Goal: Information Seeking & Learning: Learn about a topic

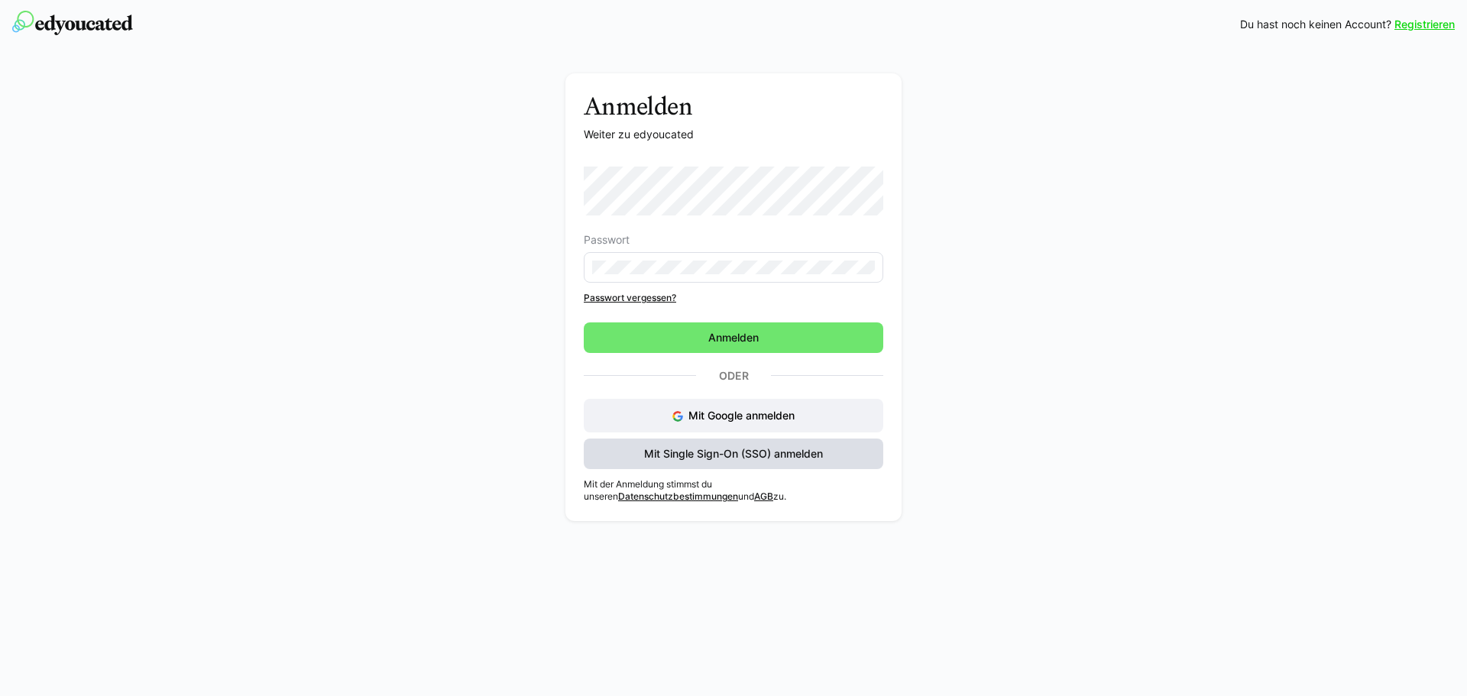
click at [747, 455] on span "Mit Single Sign-On (SSO) anmelden" at bounding box center [733, 453] width 183 height 15
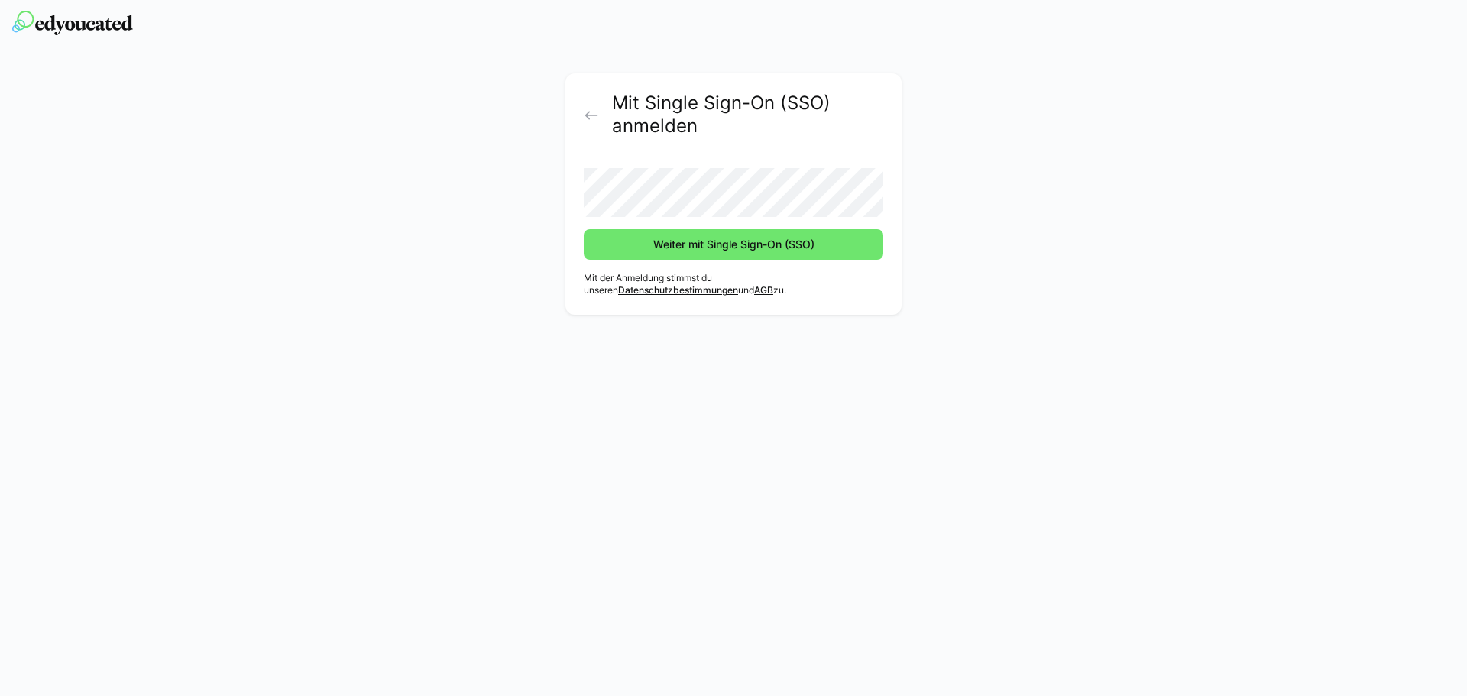
click at [584, 229] on button "Weiter mit Single Sign-On (SSO)" at bounding box center [734, 244] width 300 height 31
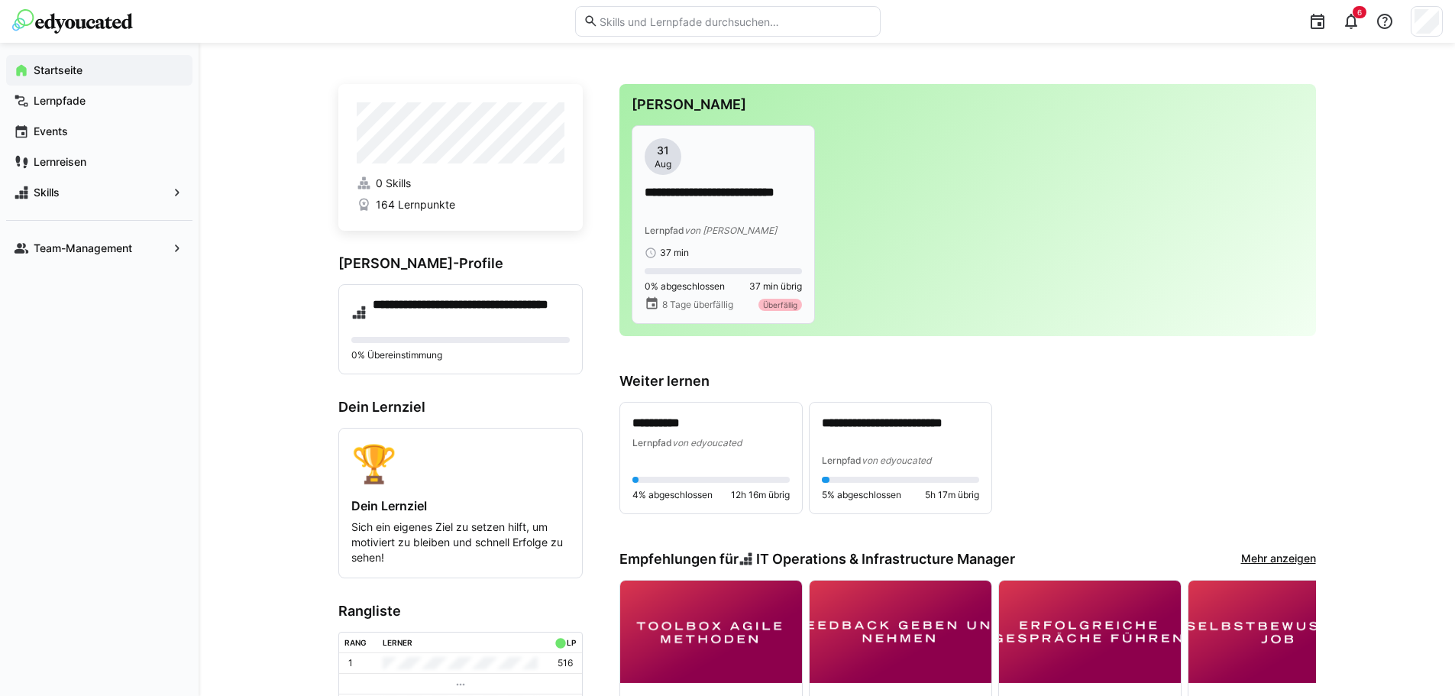
click at [695, 204] on p "**********" at bounding box center [723, 201] width 157 height 35
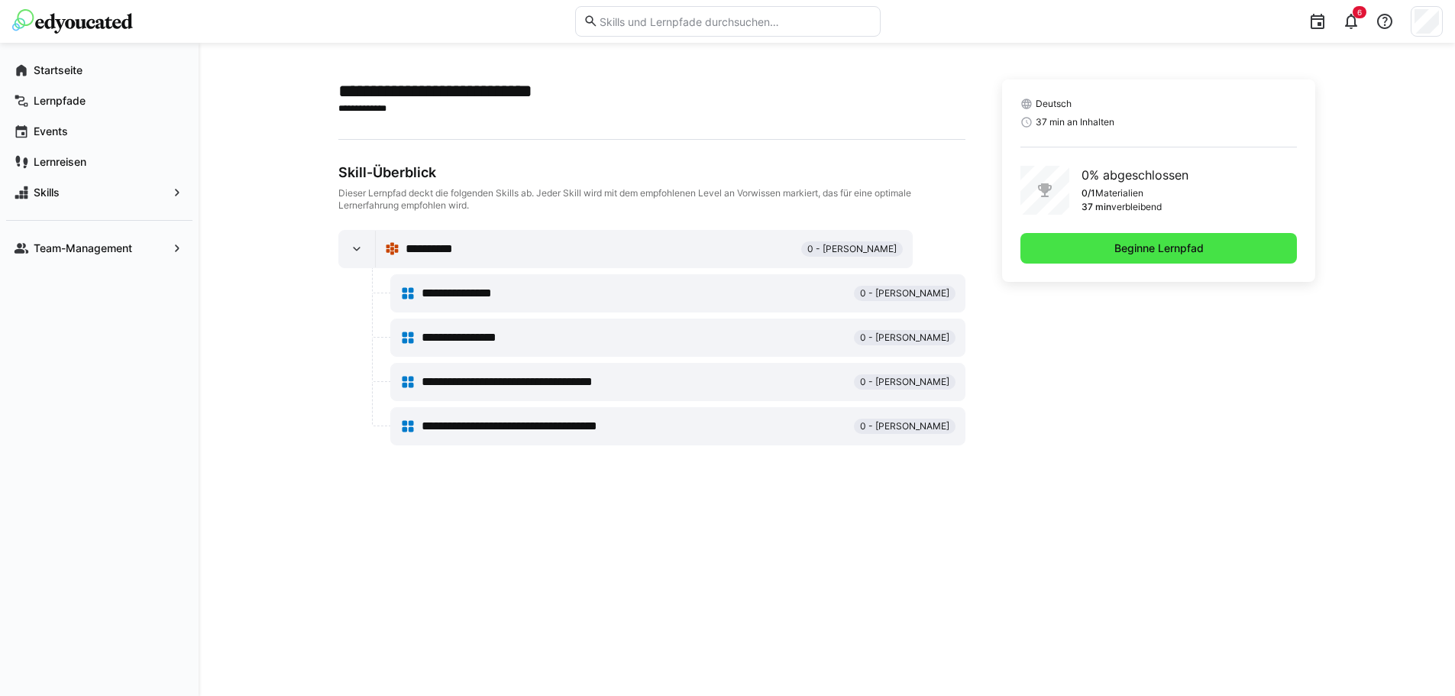
click at [1106, 246] on span "Beginne Lernpfad" at bounding box center [1159, 248] width 277 height 31
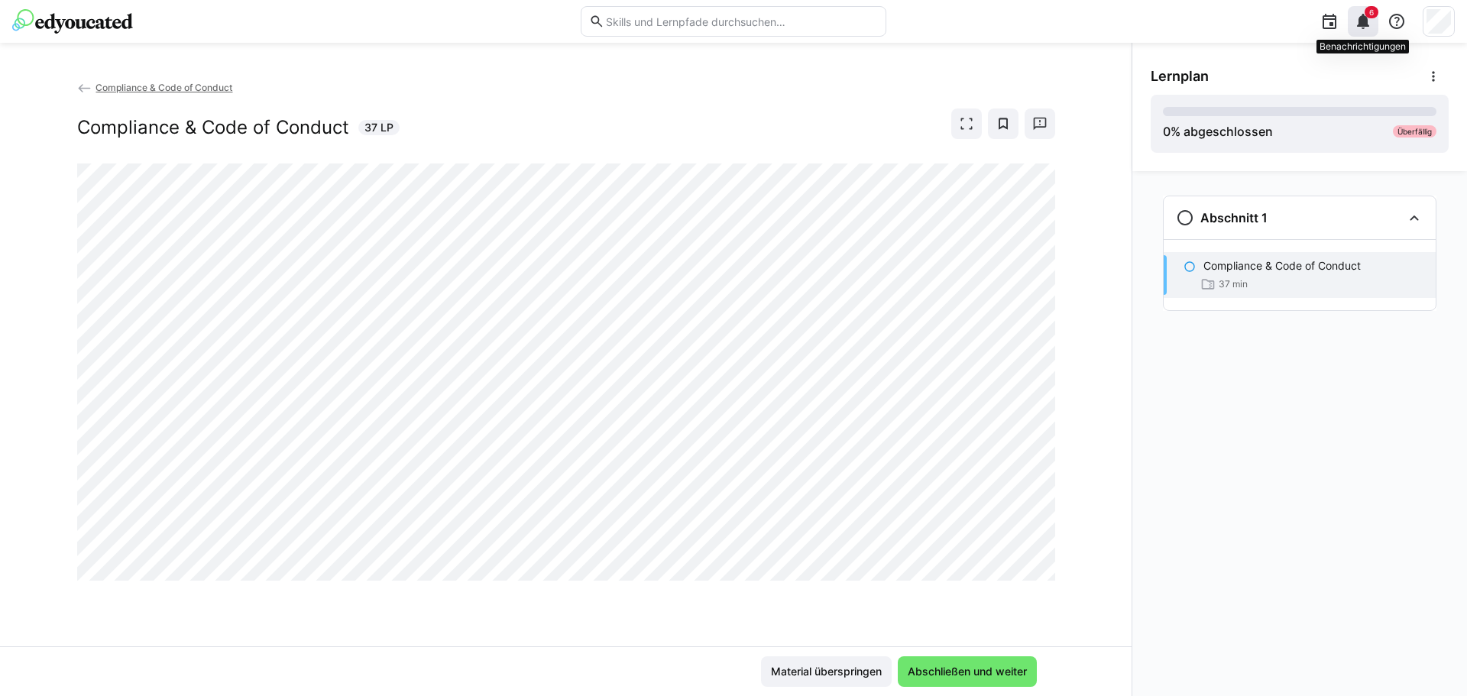
click at [1369, 30] on eds-icon at bounding box center [1363, 21] width 18 height 18
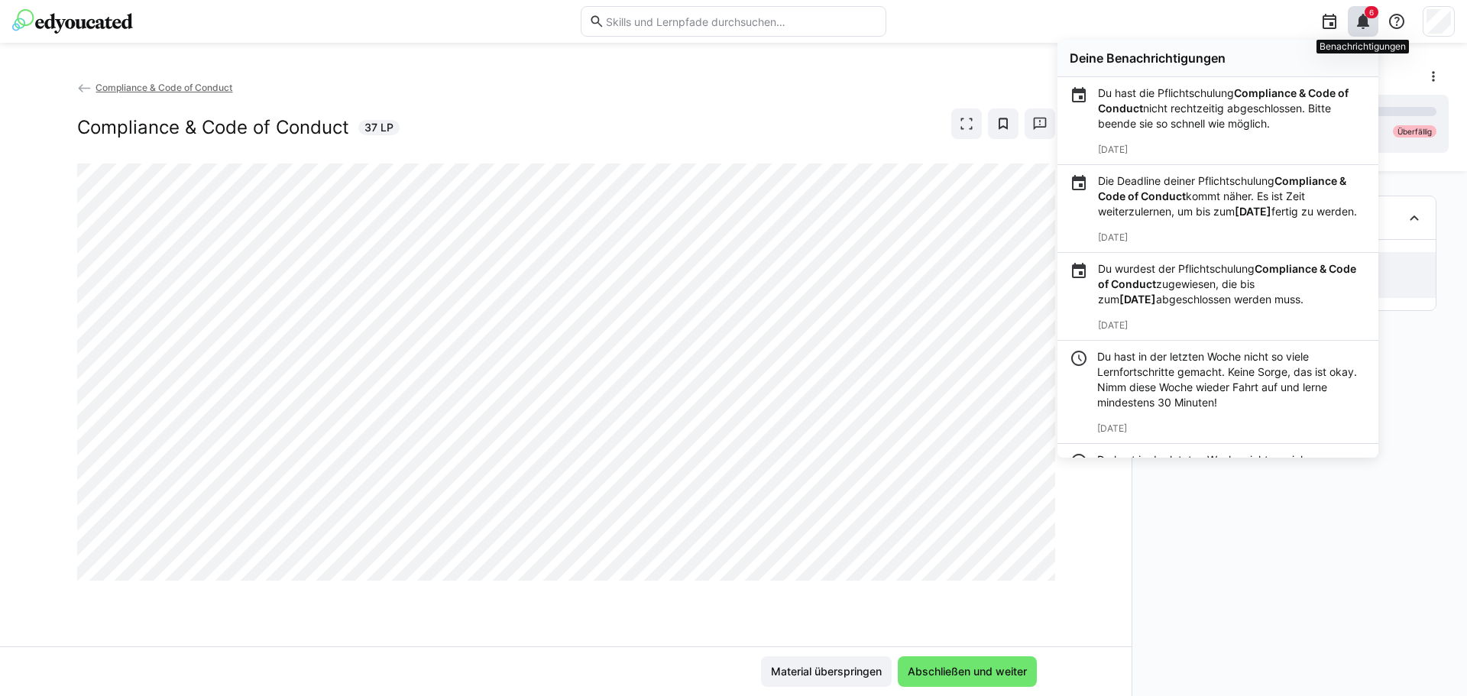
click at [1369, 30] on eds-icon at bounding box center [1363, 21] width 18 height 18
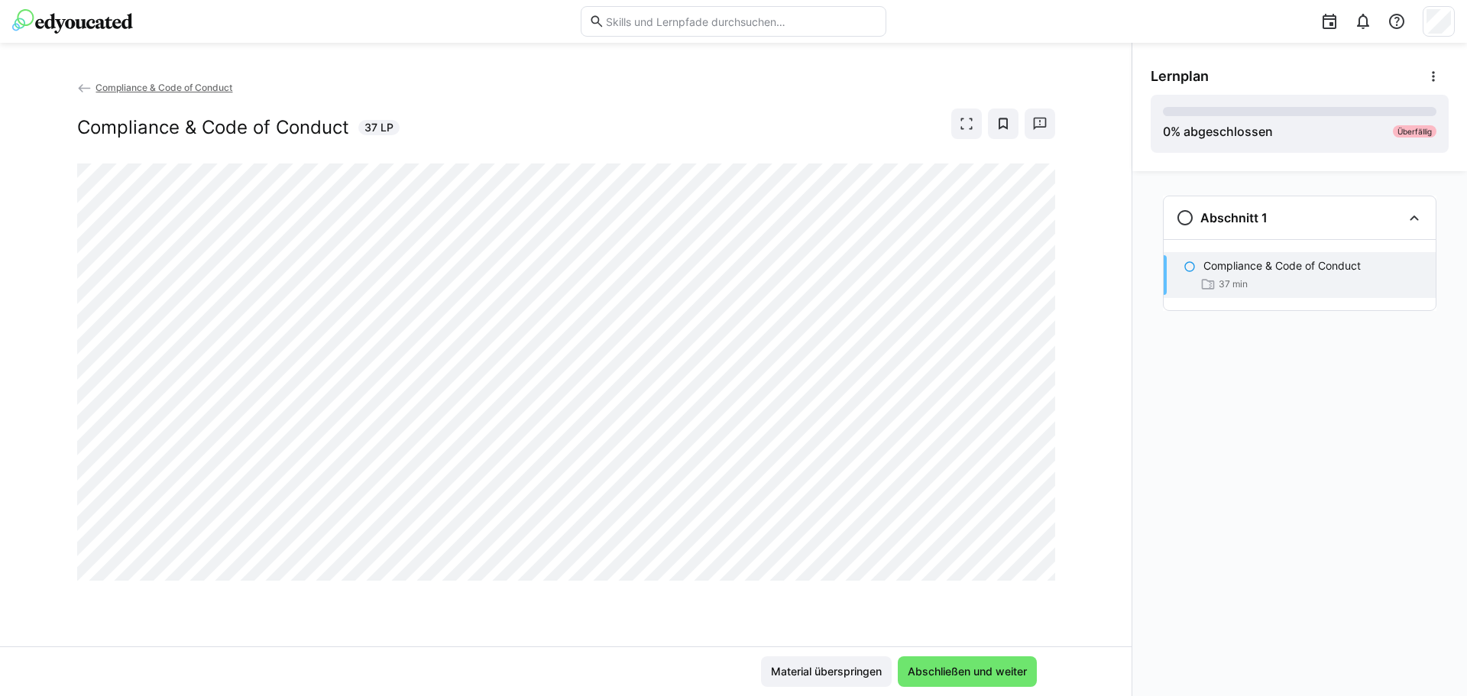
click at [539, 589] on div "Compliance & Code of Conduct Compliance & Code of Conduct 37 LP" at bounding box center [566, 362] width 1132 height 567
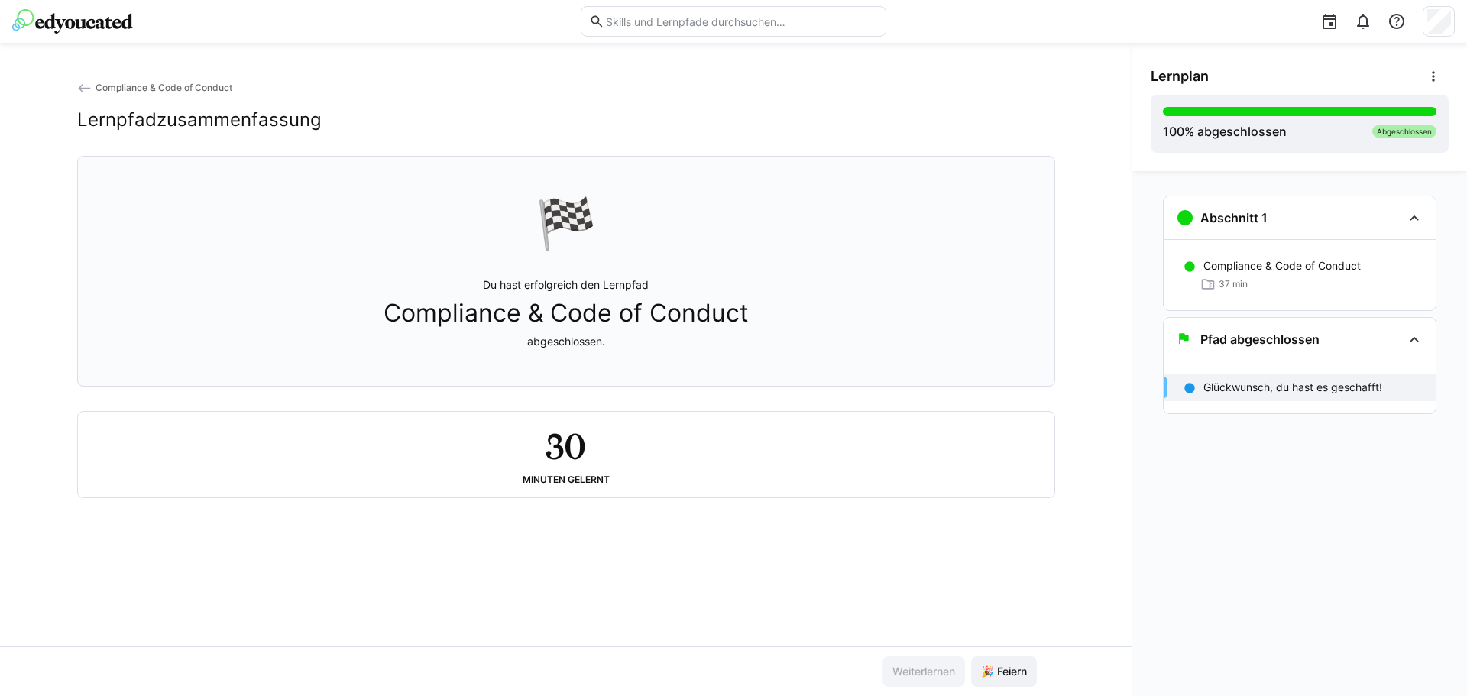
click at [716, 419] on div "30 Minuten gelernt" at bounding box center [566, 455] width 976 height 86
drag, startPoint x: 156, startPoint y: 65, endPoint x: 160, endPoint y: 94, distance: 29.3
click at [156, 65] on div "Compliance & Code of Conduct Lernpfadzusammenfassung 🏁 Du hast erfolgreich den …" at bounding box center [566, 369] width 1132 height 653
click at [164, 88] on span "Compliance & Code of Conduct" at bounding box center [164, 87] width 137 height 11
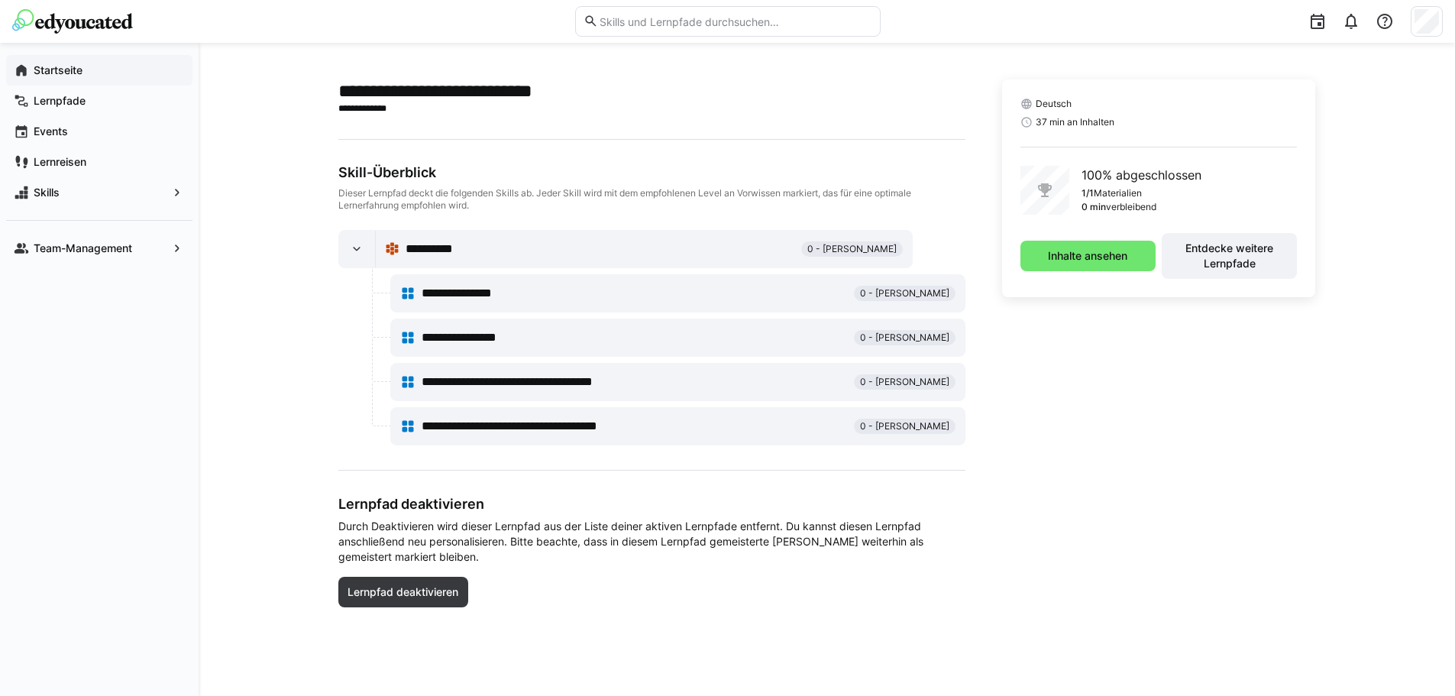
click at [0, 0] on app-navigation-label "Startseite" at bounding box center [0, 0] width 0 height 0
